Goal: Task Accomplishment & Management: Use online tool/utility

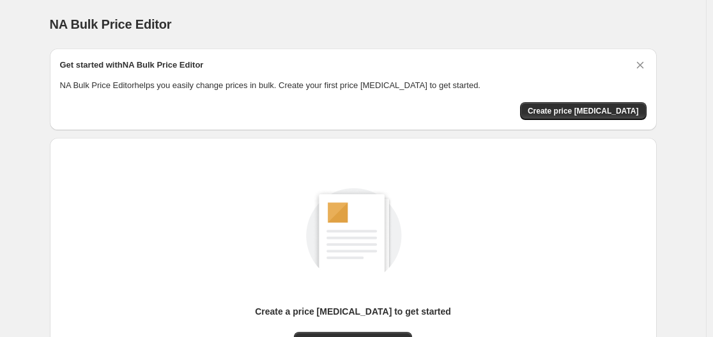
scroll to position [141, 0]
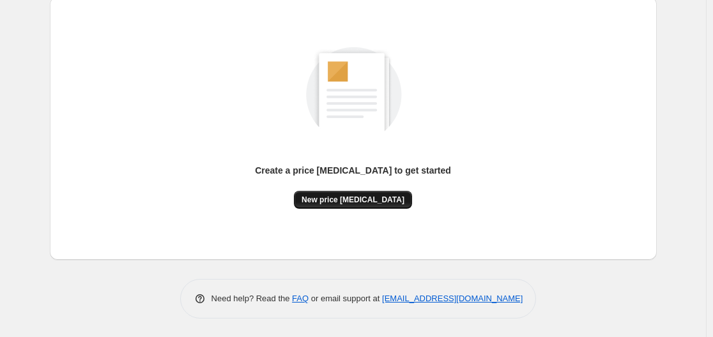
click at [386, 199] on span "New price change job" at bounding box center [353, 200] width 103 height 10
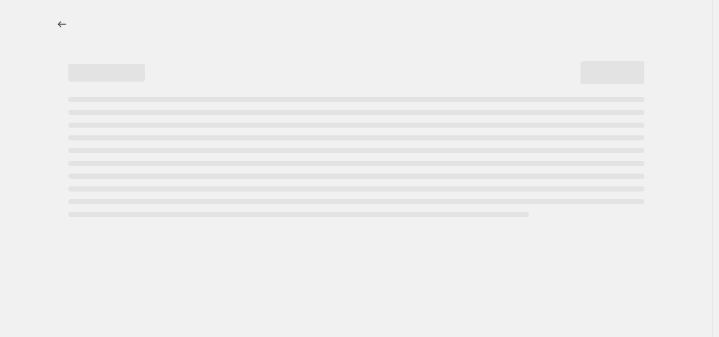
select select "percentage"
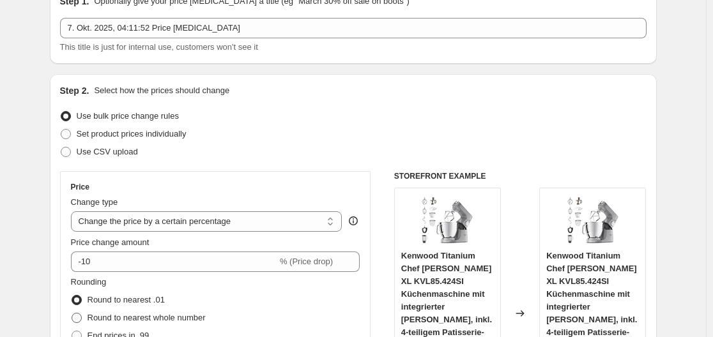
scroll to position [192, 0]
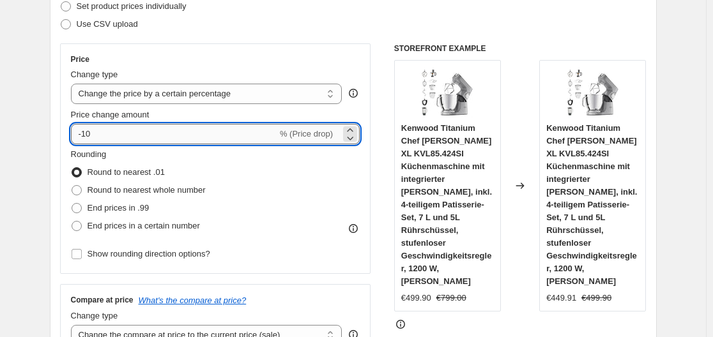
drag, startPoint x: 84, startPoint y: 133, endPoint x: 107, endPoint y: 132, distance: 23.0
click at [107, 132] on input "-10" at bounding box center [174, 134] width 206 height 20
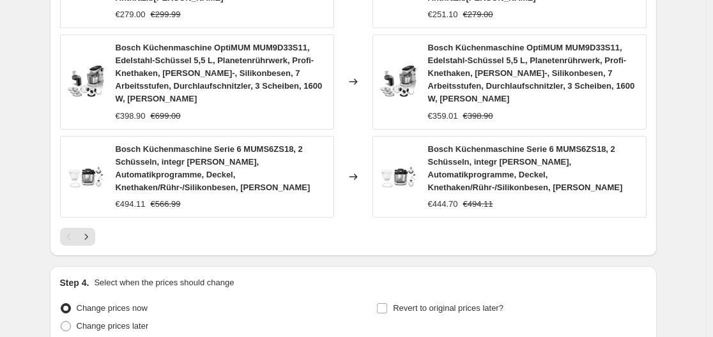
scroll to position [1086, 0]
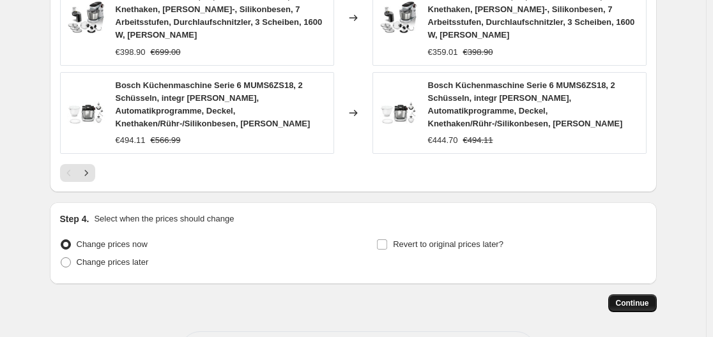
type input "-30"
click at [644, 295] on button "Continue" at bounding box center [632, 304] width 49 height 18
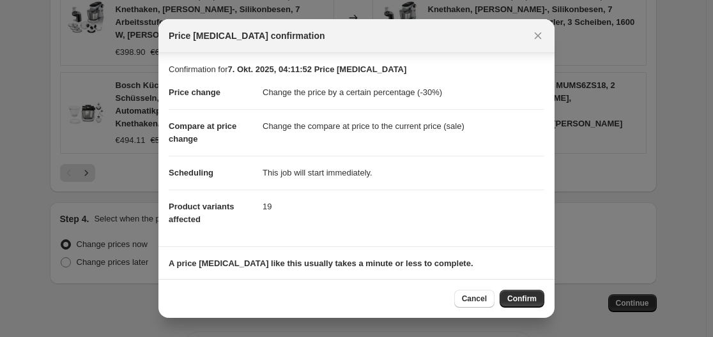
scroll to position [82, 0]
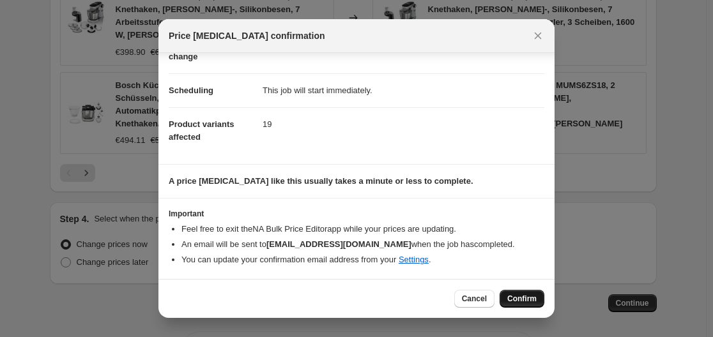
click at [529, 299] on span "Confirm" at bounding box center [521, 299] width 29 height 10
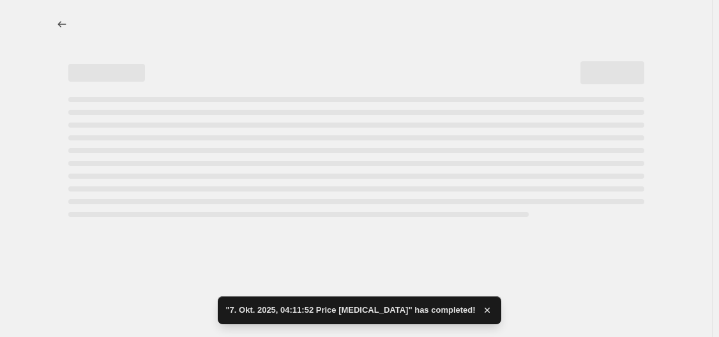
select select "percentage"
